Goal: Task Accomplishment & Management: Manage account settings

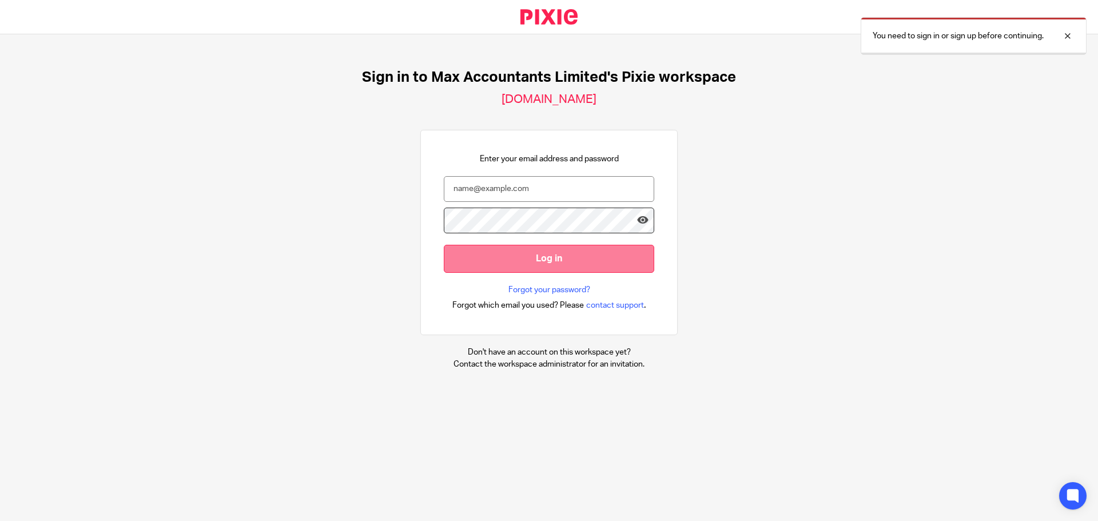
click at [507, 262] on input "Log in" at bounding box center [549, 259] width 210 height 28
type input "ericas@maxaccountants.co.uk"
click at [508, 260] on input "Log in" at bounding box center [549, 259] width 210 height 28
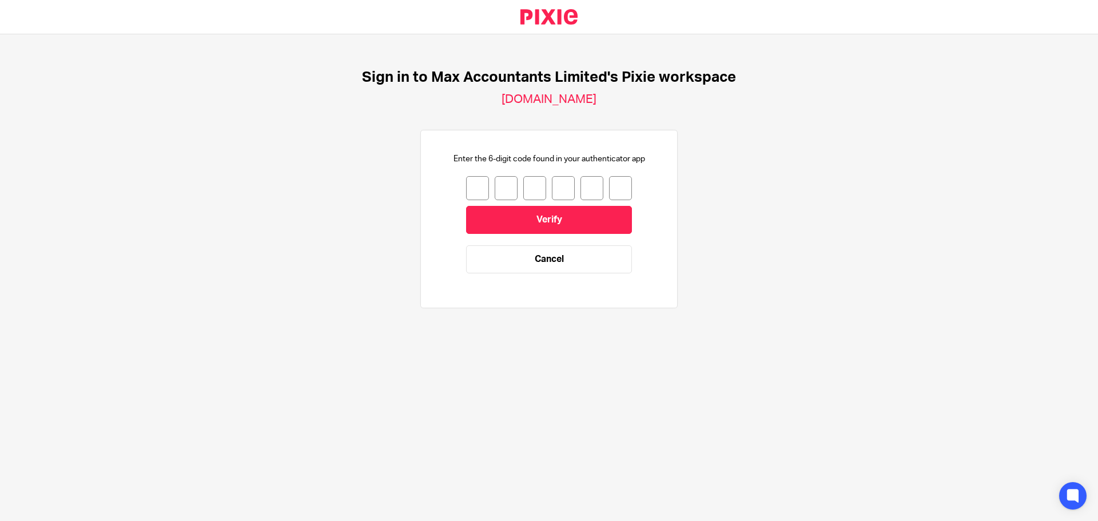
click at [471, 192] on input "number" at bounding box center [477, 188] width 23 height 24
type input "2"
type input "5"
type input "1"
type input "6"
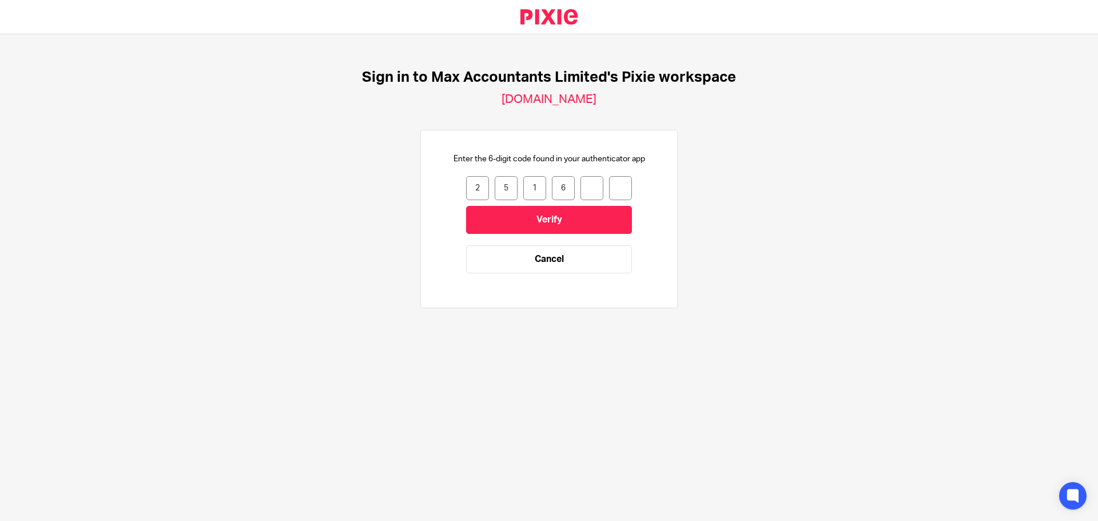
type input "1"
type input "9"
click at [590, 221] on input "Verify" at bounding box center [549, 220] width 166 height 28
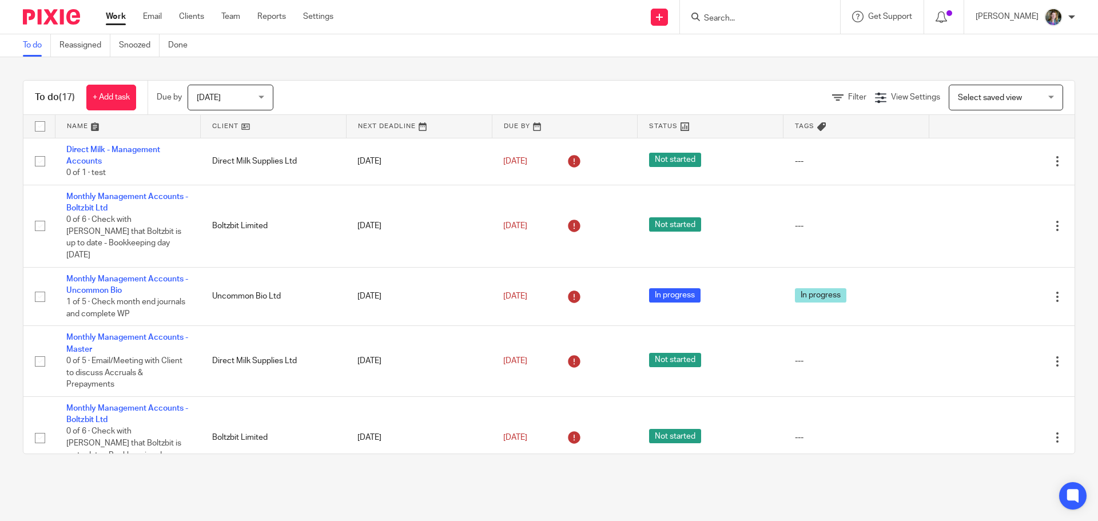
click at [337, 500] on main "To do Reassigned Snoozed Done To do (17) + Add task Due by [DATE] [DATE] [DATE]…" at bounding box center [549, 260] width 1098 height 521
